Goal: Find specific page/section: Find specific page/section

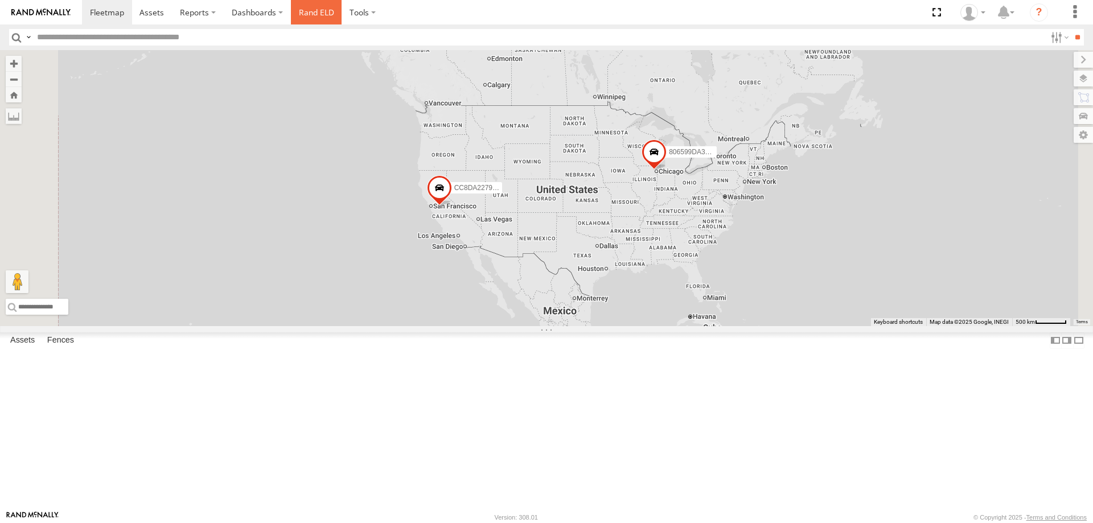
click at [304, 13] on link "Rand ELD" at bounding box center [316, 12] width 51 height 24
